Goal: Task Accomplishment & Management: Manage account settings

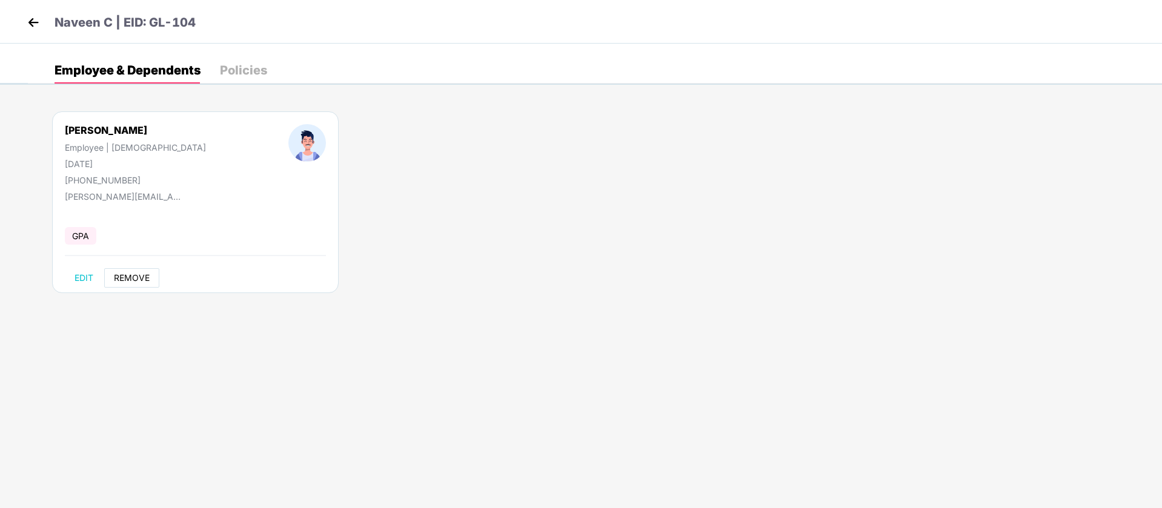
click at [139, 276] on span "REMOVE" at bounding box center [132, 278] width 36 height 10
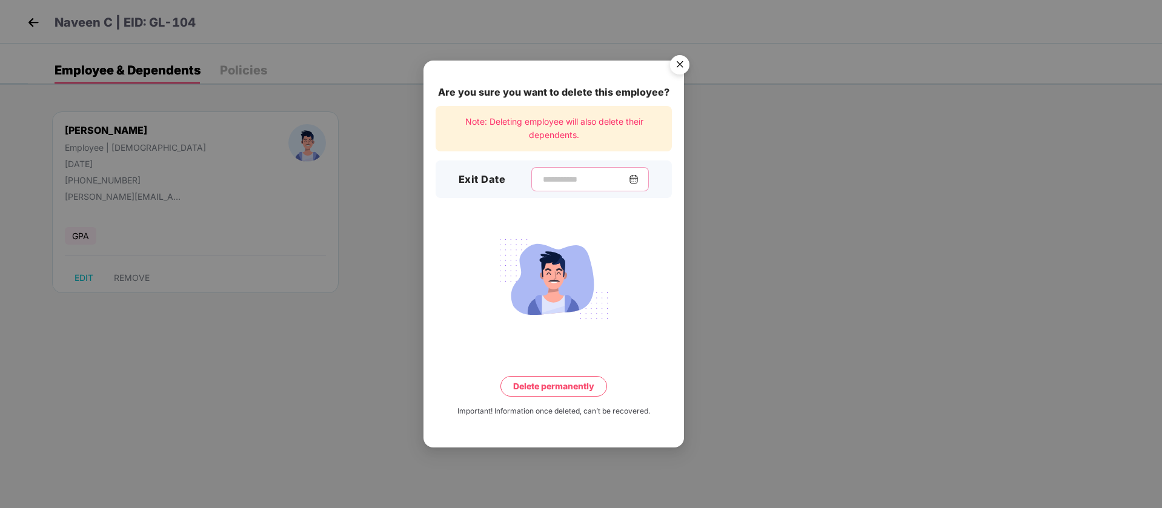
drag, startPoint x: 560, startPoint y: 176, endPoint x: 585, endPoint y: 476, distance: 300.9
click at [560, 177] on input at bounding box center [584, 179] width 87 height 13
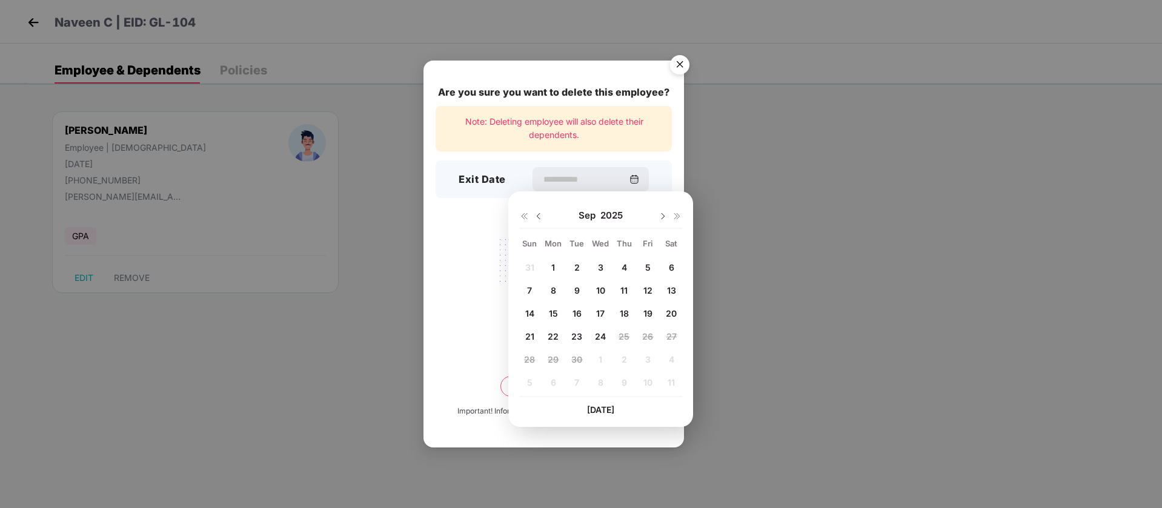
click at [243, 290] on div "Are you sure you want to delete this employee? Note: Deleting employee will als…" at bounding box center [581, 254] width 1162 height 508
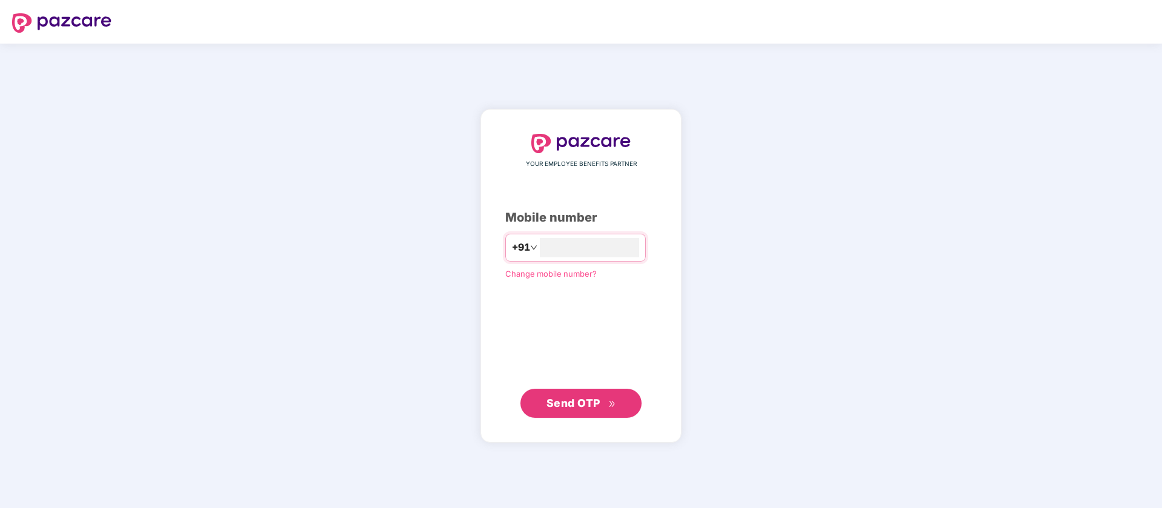
click at [90, 127] on div "YOUR EMPLOYEE BENEFITS PARTNER Mobile number +91 Change mobile number? Send OTP" at bounding box center [581, 276] width 1162 height 465
click at [610, 251] on input "number" at bounding box center [589, 247] width 99 height 19
type input "**********"
click at [592, 396] on span "Send OTP" at bounding box center [581, 403] width 70 height 17
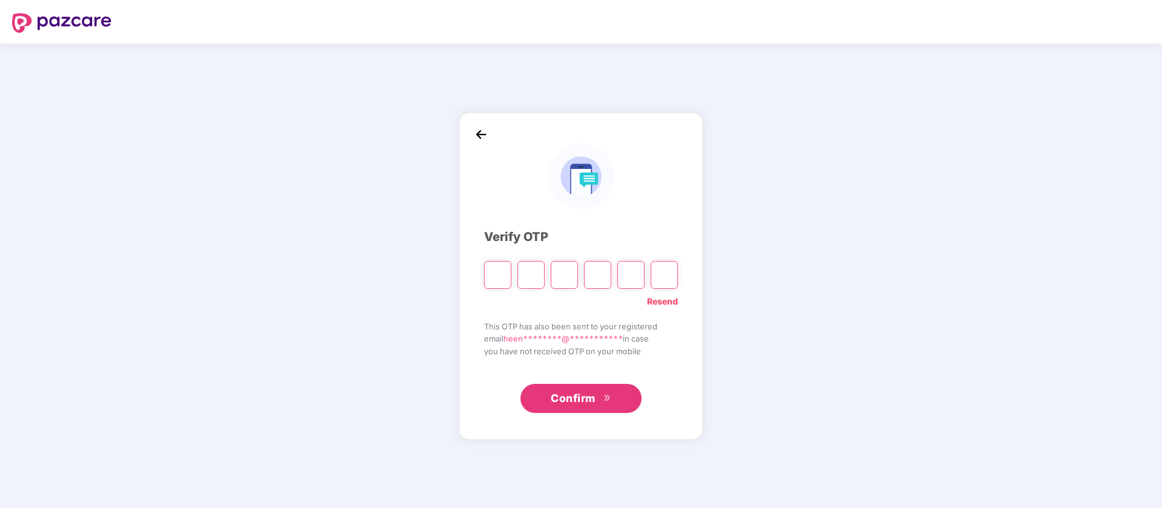
paste input "*"
type input "*"
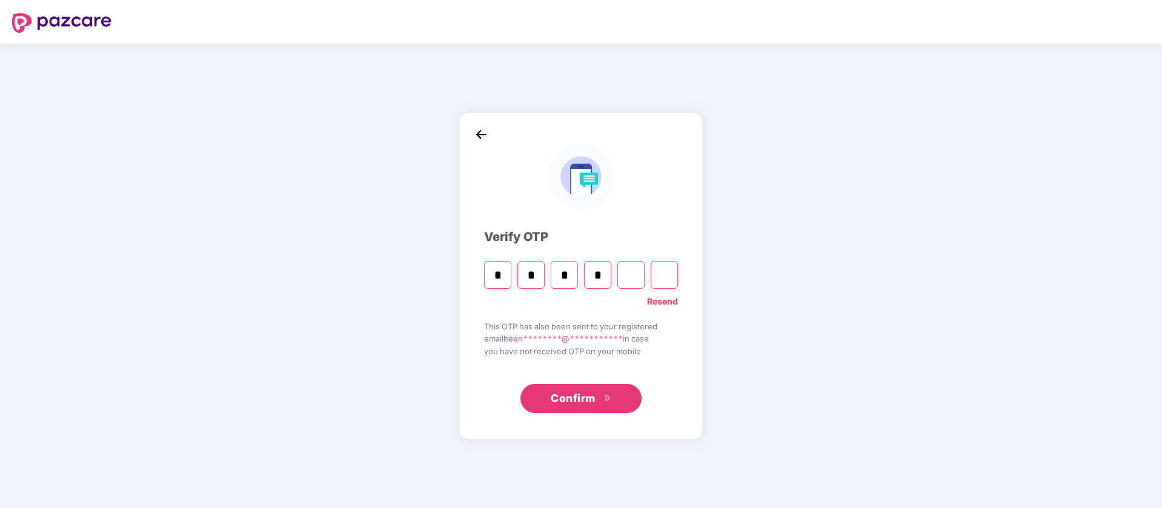
type input "*"
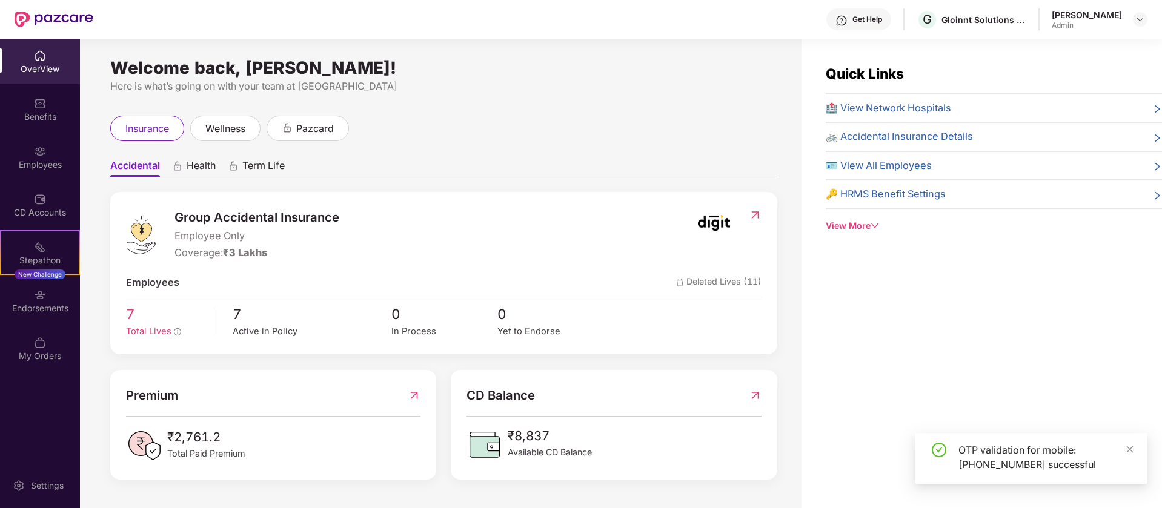
click at [147, 331] on span "Total Lives" at bounding box center [148, 331] width 45 height 11
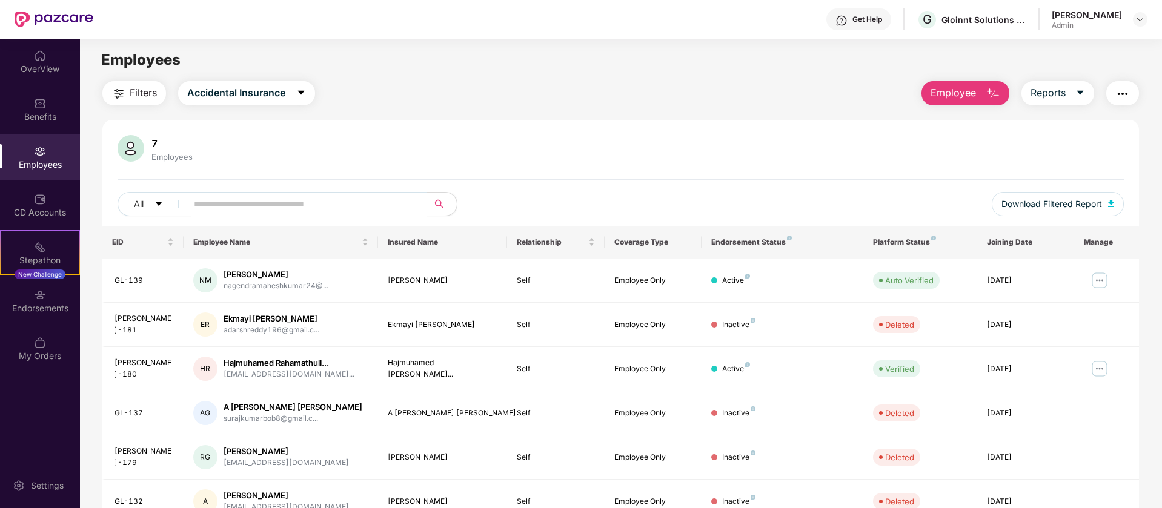
scroll to position [236, 0]
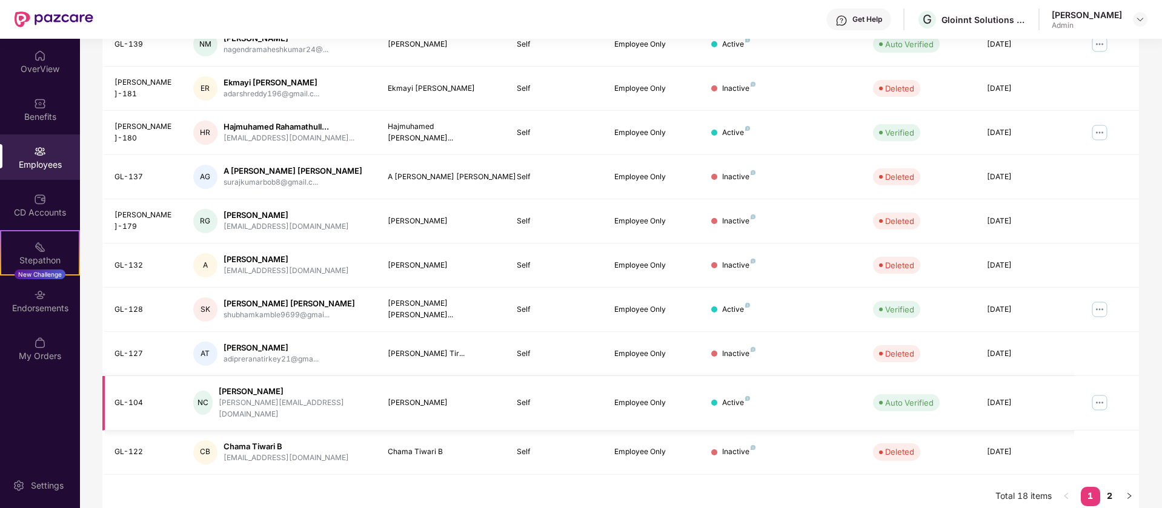
click at [1102, 399] on img at bounding box center [1099, 402] width 19 height 19
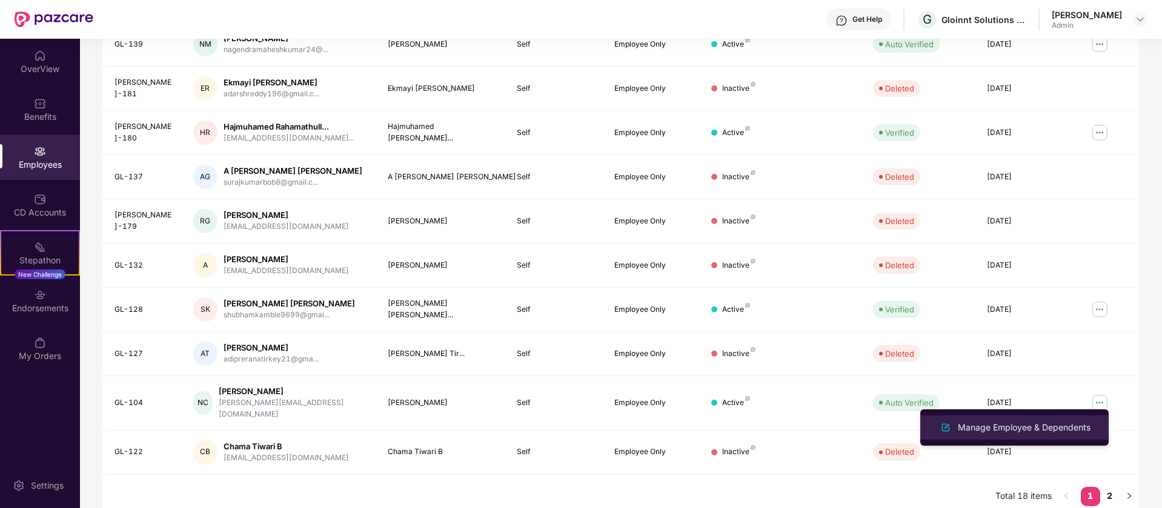
click at [1047, 435] on li "Manage Employee & Dependents" at bounding box center [1014, 428] width 188 height 24
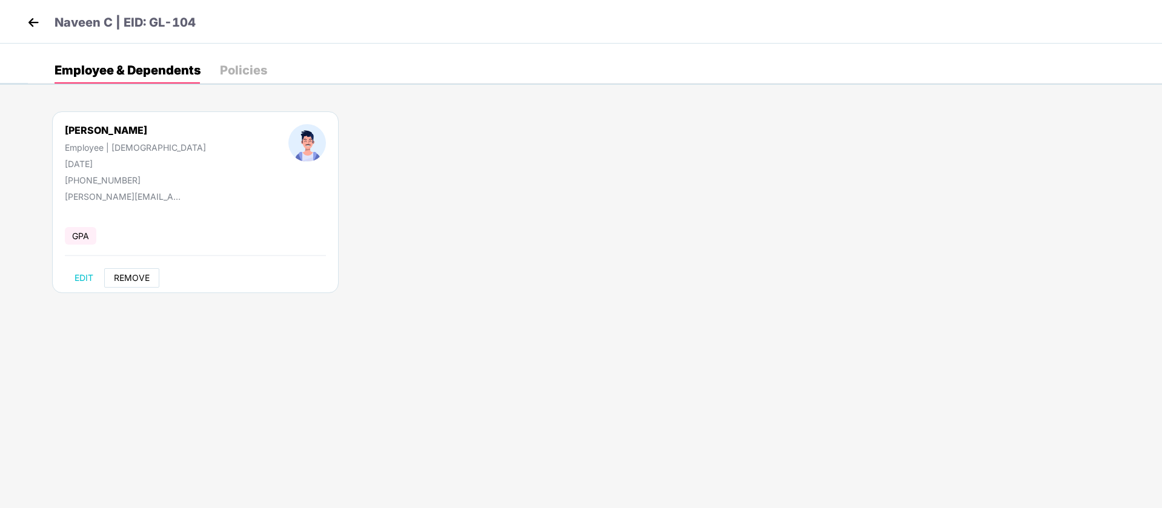
click at [136, 273] on span "REMOVE" at bounding box center [132, 278] width 36 height 10
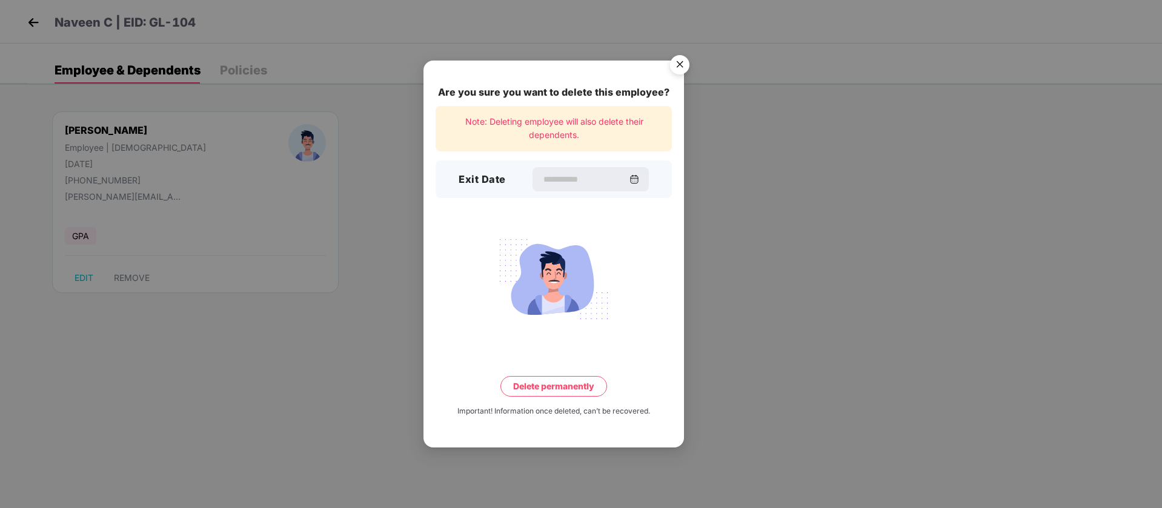
click at [540, 165] on div "Exit Date" at bounding box center [553, 180] width 236 height 38
click at [542, 182] on input at bounding box center [584, 179] width 87 height 13
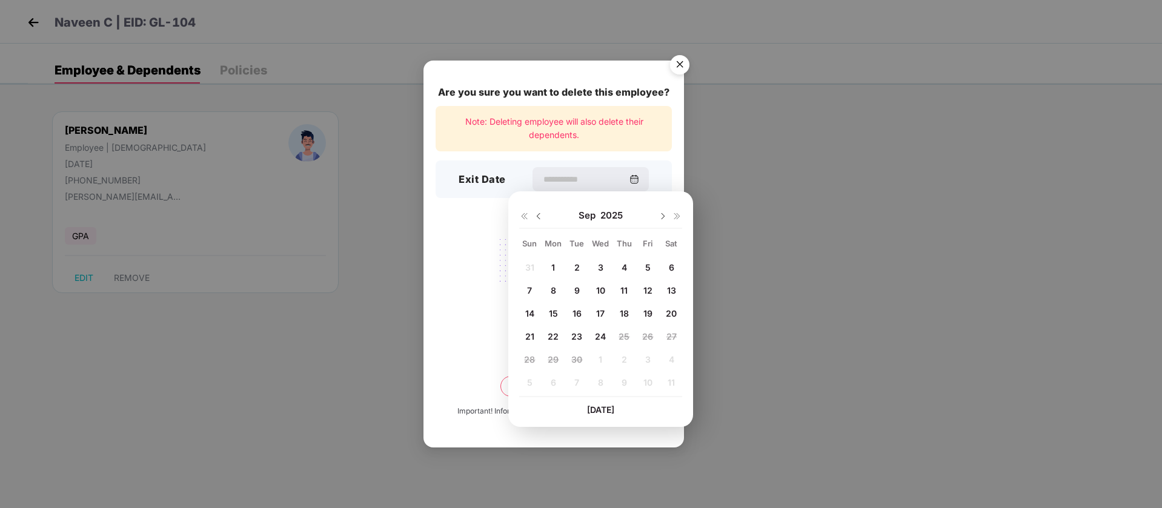
click at [652, 294] on span "12" at bounding box center [647, 290] width 9 height 10
type input "**********"
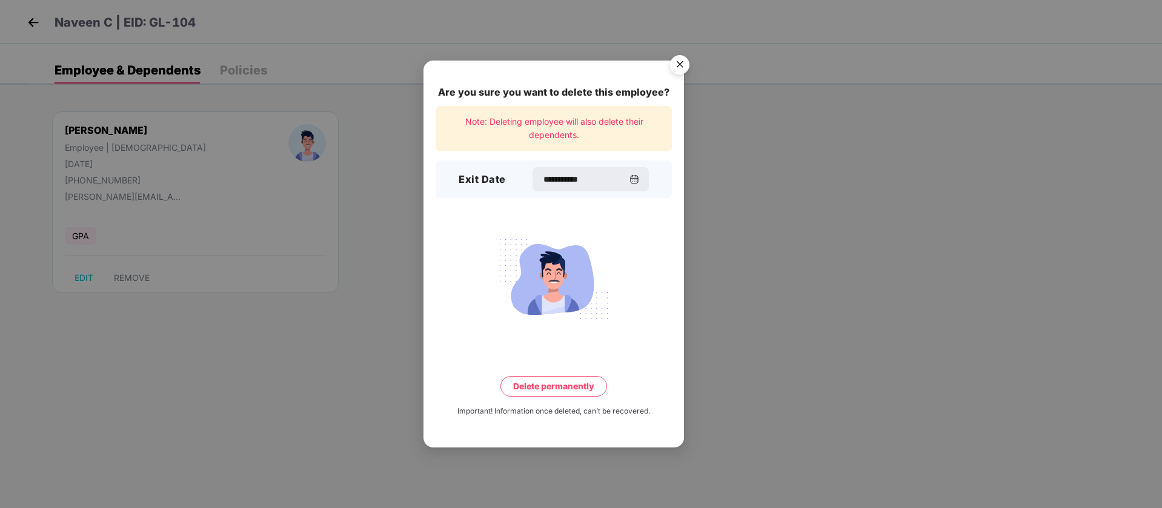
click at [576, 385] on button "Delete permanently" at bounding box center [553, 386] width 107 height 21
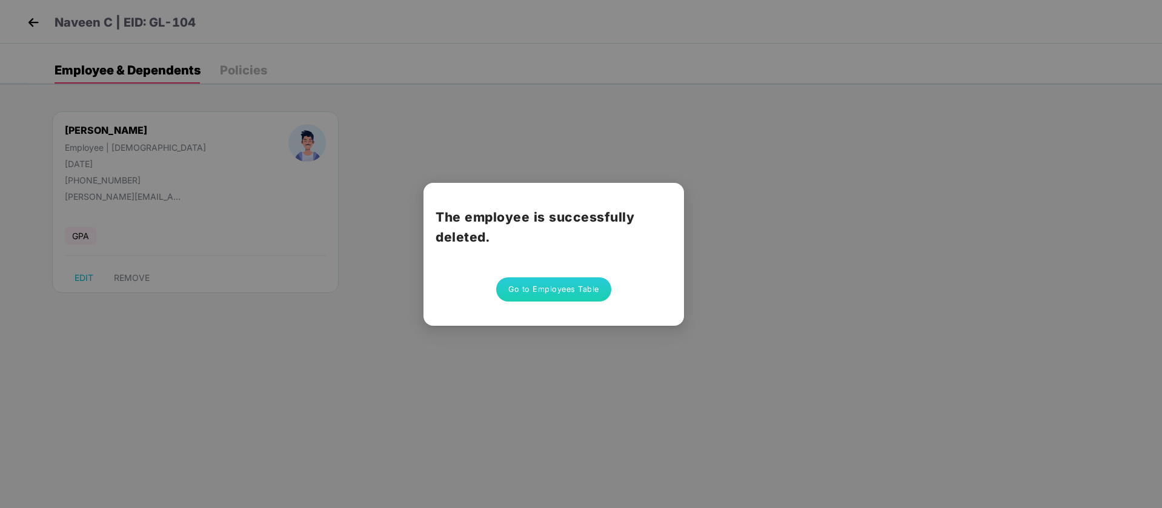
click at [539, 296] on button "Go to Employees Table" at bounding box center [553, 289] width 115 height 24
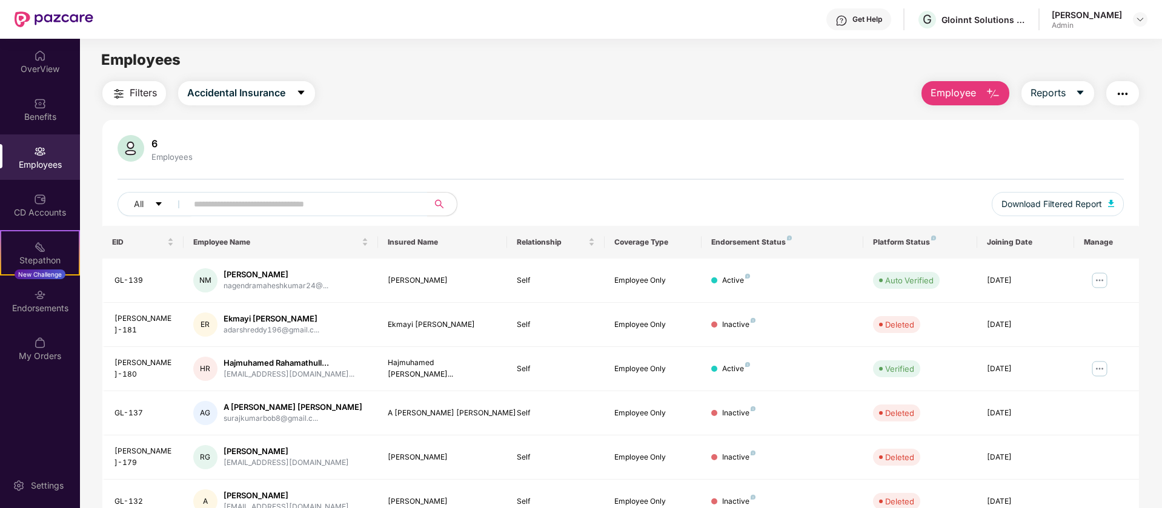
click at [340, 281] on div "NM Nagendra M nagendramaheshkumar24@..." at bounding box center [280, 280] width 175 height 24
